Goal: Task Accomplishment & Management: Manage account settings

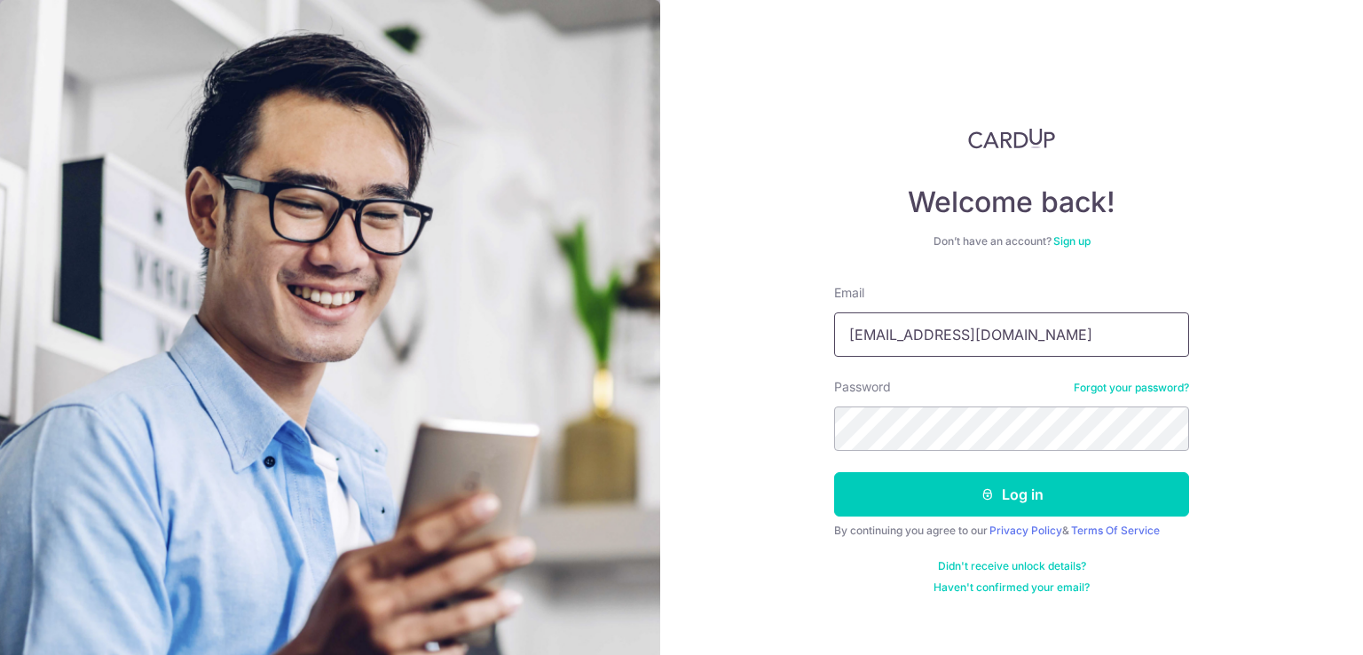
drag, startPoint x: 990, startPoint y: 333, endPoint x: 744, endPoint y: 376, distance: 249.6
click at [744, 376] on div "Welcome back! Don’t have an account? Sign up Email idioticedil@hotmail.com Pass…" at bounding box center [1011, 327] width 703 height 655
drag, startPoint x: 1040, startPoint y: 340, endPoint x: 767, endPoint y: 380, distance: 276.2
click at [767, 380] on div "Welcome back! Don’t have an account? Sign up Email idioticedil@hotmail.com Pass…" at bounding box center [1011, 327] width 703 height 655
paste input "sulastrikamis@g"
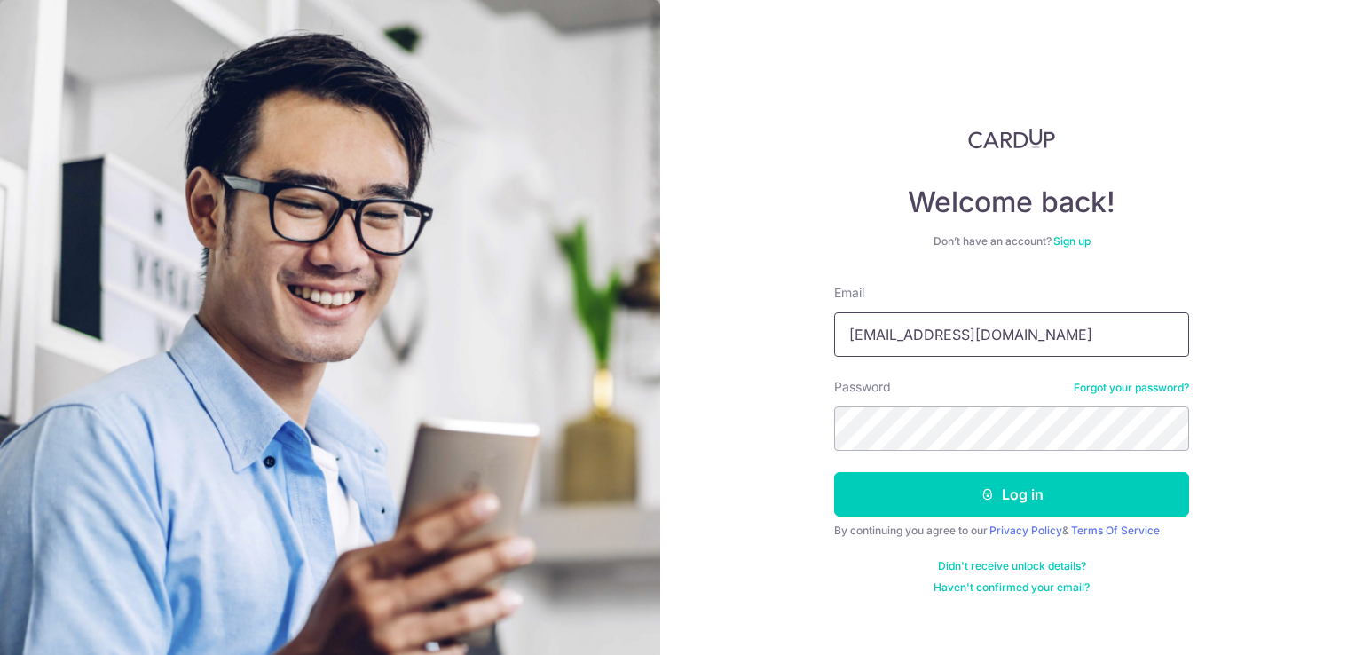
type input "[EMAIL_ADDRESS][DOMAIN_NAME]"
click at [737, 461] on div "Welcome back! Don’t have an account? Sign up Email sulastrikamis@gmail.com Pass…" at bounding box center [1011, 327] width 703 height 655
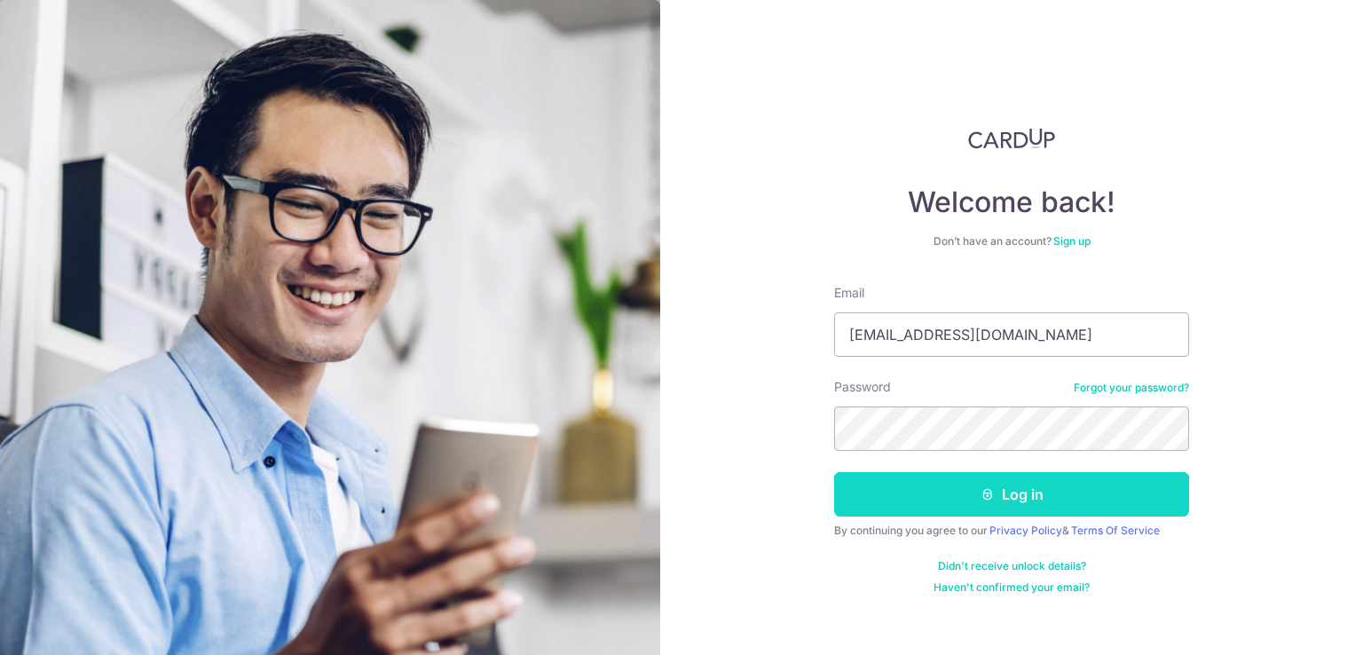
click at [980, 494] on icon "submit" at bounding box center [987, 494] width 14 height 14
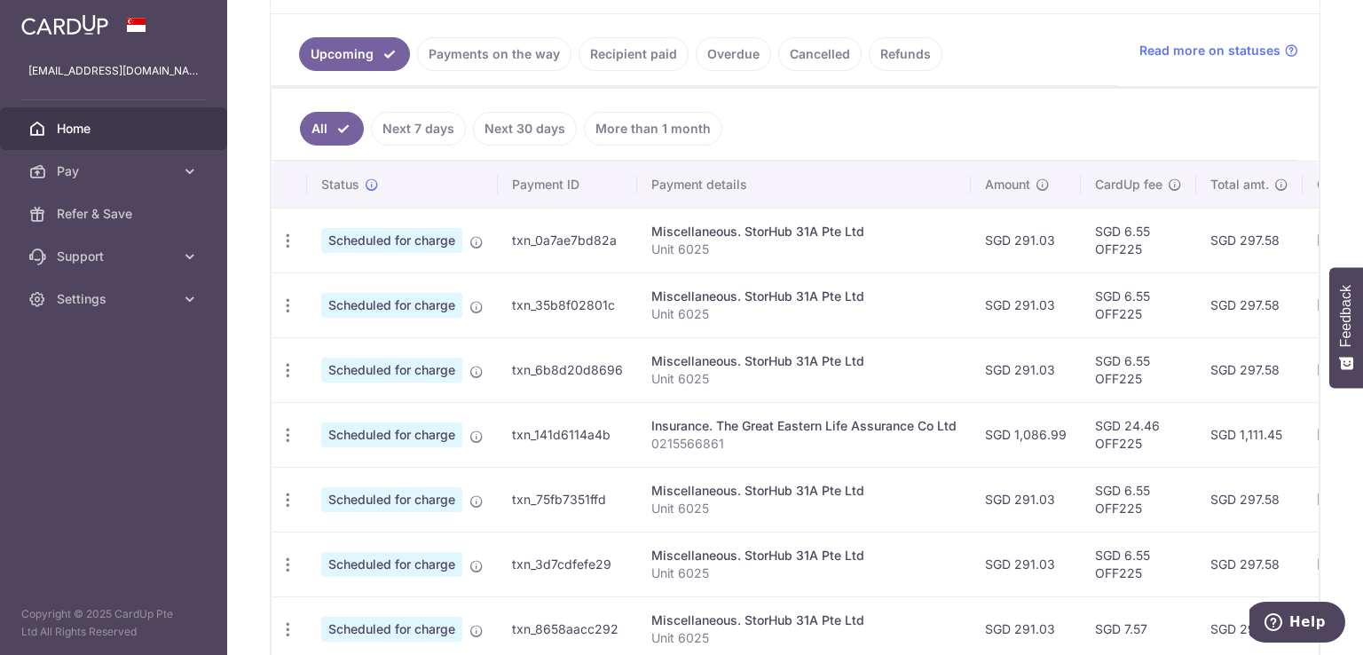
scroll to position [412, 0]
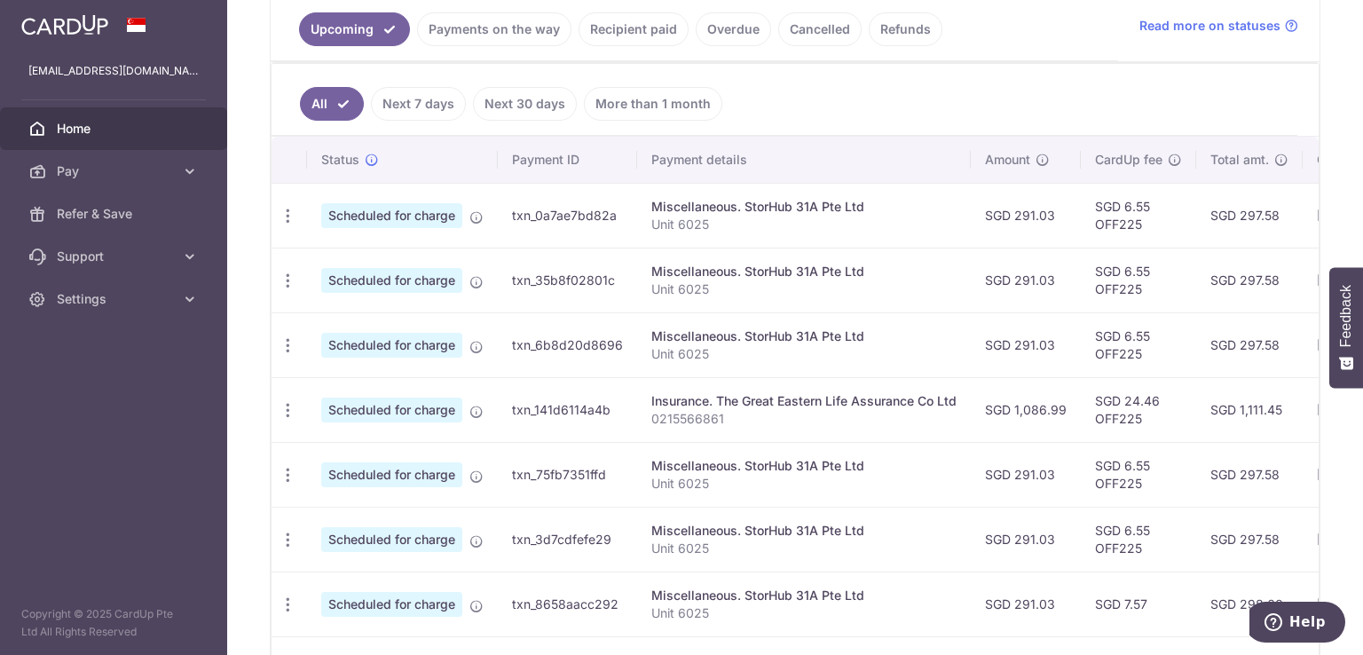
click at [919, 320] on td "Miscellaneous. StorHub 31A Pte Ltd Unit 6025" at bounding box center [804, 344] width 334 height 65
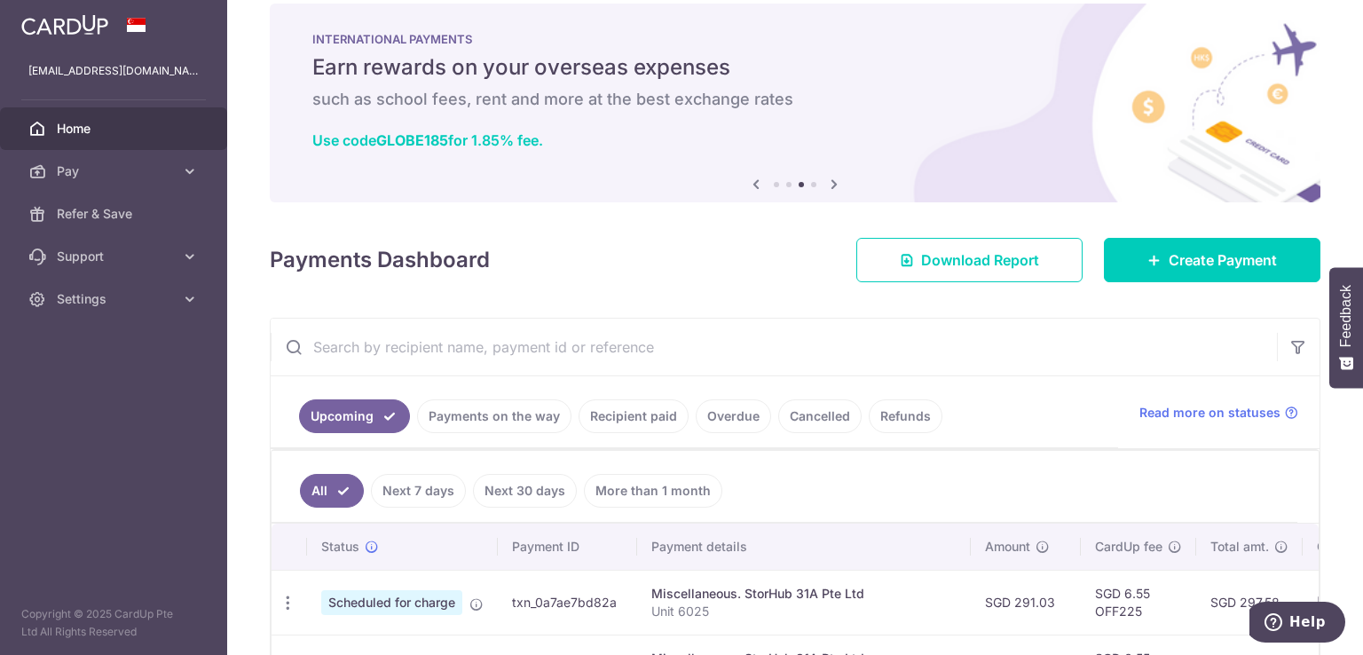
scroll to position [0, 0]
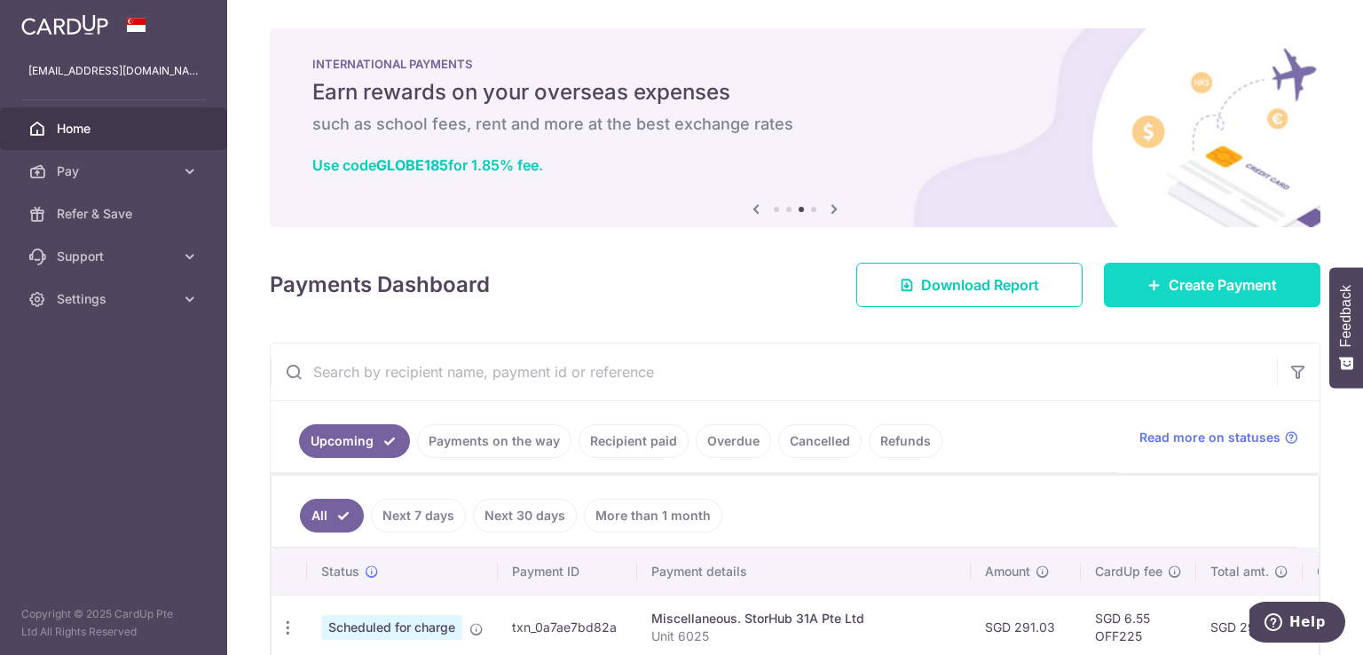
click at [1160, 297] on link "Create Payment" at bounding box center [1212, 285] width 217 height 44
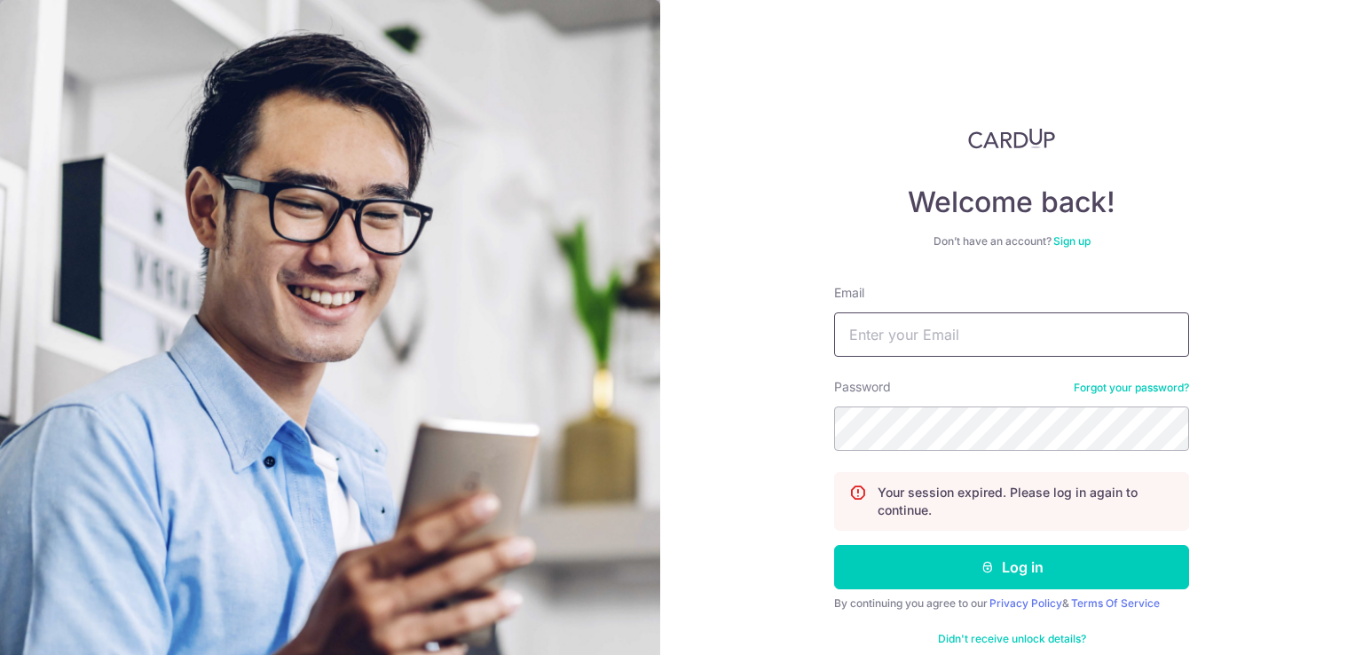
type input "[EMAIL_ADDRESS][DOMAIN_NAME]"
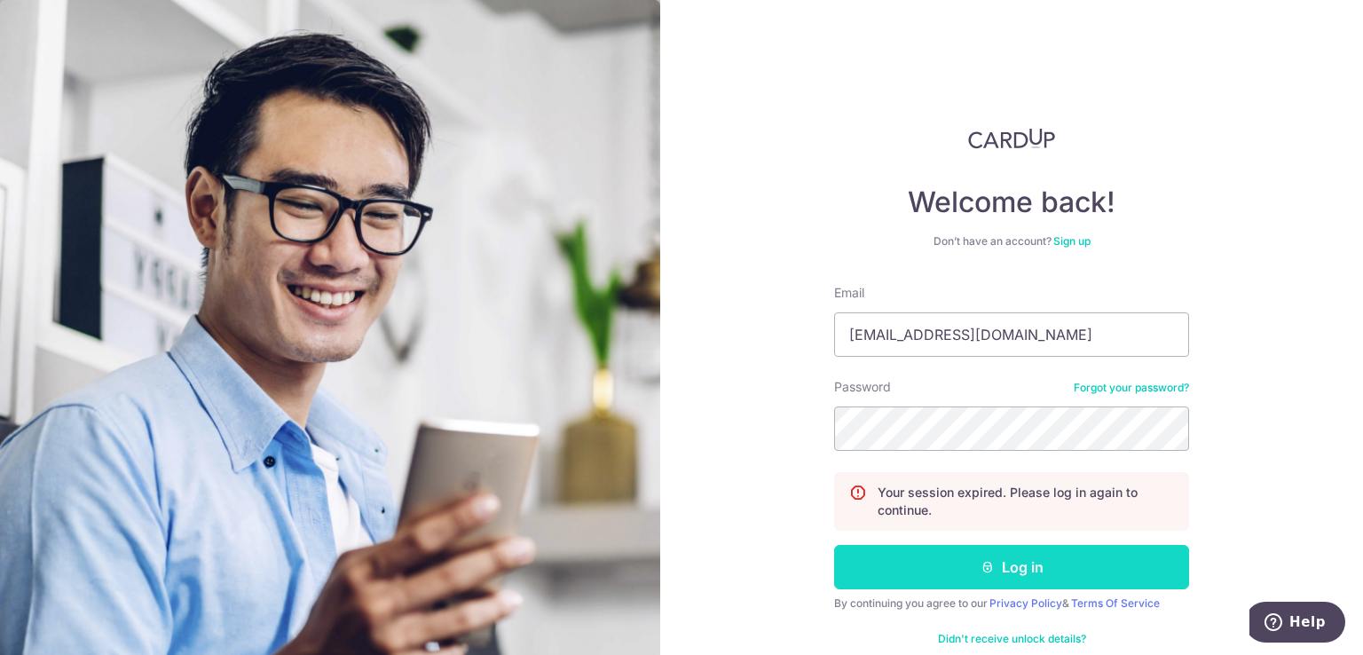
click at [1036, 569] on button "Log in" at bounding box center [1011, 567] width 355 height 44
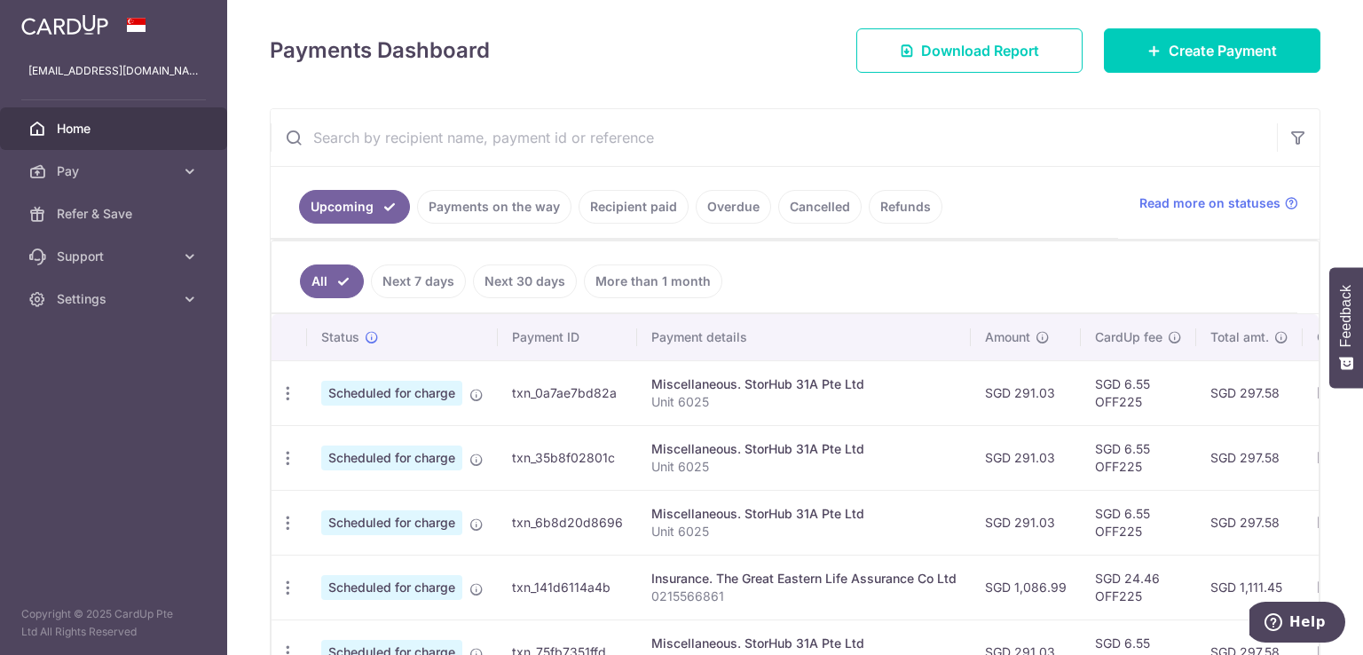
scroll to position [232, 0]
